Goal: Use online tool/utility: Utilize a website feature to perform a specific function

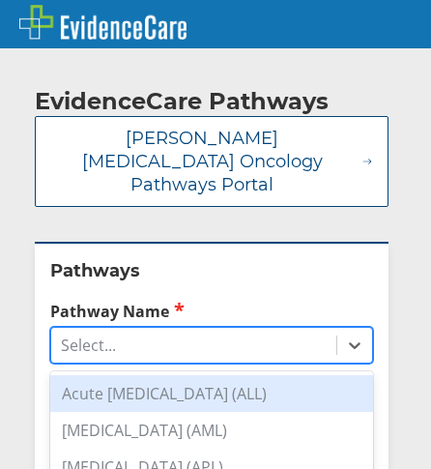
click at [80, 335] on div "Select..." at bounding box center [88, 345] width 55 height 21
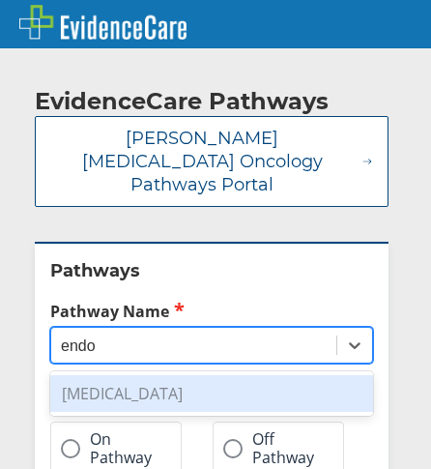
click at [82, 375] on div "[MEDICAL_DATA]" at bounding box center [211, 393] width 323 height 37
type input "endo"
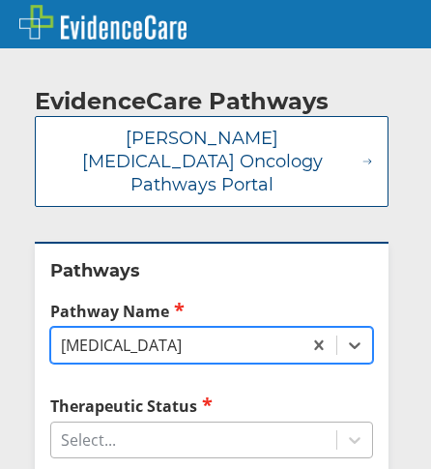
click at [122, 424] on div "Select..." at bounding box center [193, 440] width 285 height 33
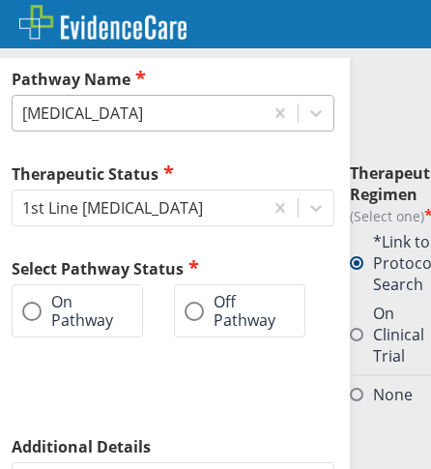
scroll to position [232, 51]
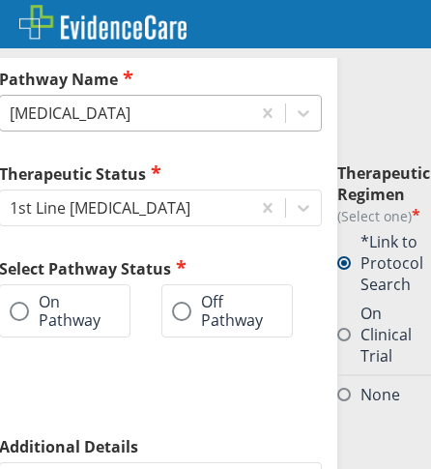
click at [44, 293] on label "On Pathway" at bounding box center [55, 311] width 91 height 36
click at [0, 0] on input "On Pathway" at bounding box center [0, 0] width 0 height 0
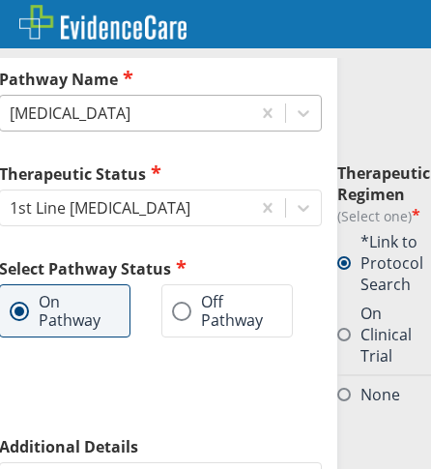
click at [72, 329] on div "Therapeutic Status 1st Line [MEDICAL_DATA] Select Pathway Status On Pathway Off…" at bounding box center [160, 299] width 323 height 274
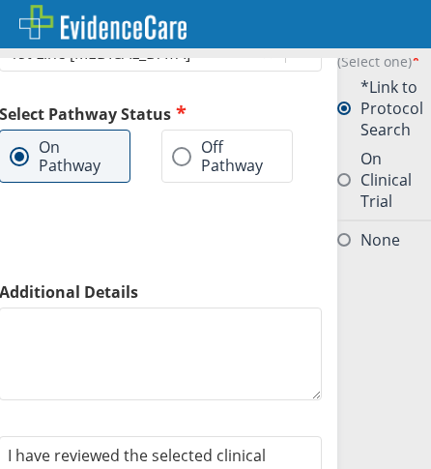
scroll to position [503, 51]
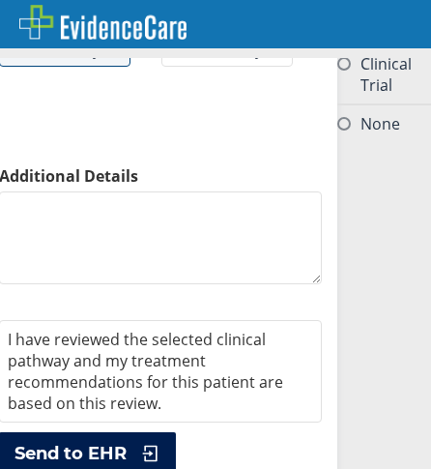
click at [115, 442] on span "Send to EHR" at bounding box center [71, 453] width 112 height 23
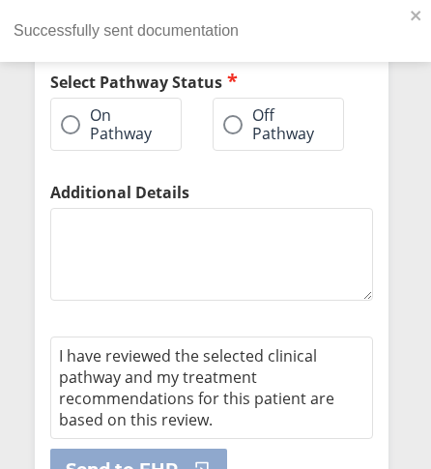
scroll to position [546, 0]
